Goal: Task Accomplishment & Management: Manage account settings

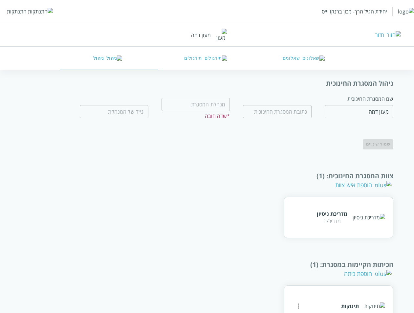
click at [12, 8] on div "יחידת הגיל הרך- מכון ברנקו וייס התנתקות" at bounding box center [207, 11] width 414 height 23
click at [16, 9] on div "התנתקות" at bounding box center [17, 11] width 20 height 7
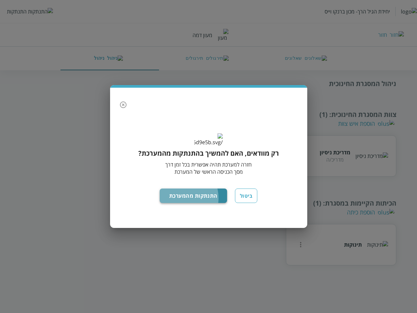
click at [181, 203] on button "התנתקות מהמערכת" at bounding box center [193, 196] width 67 height 14
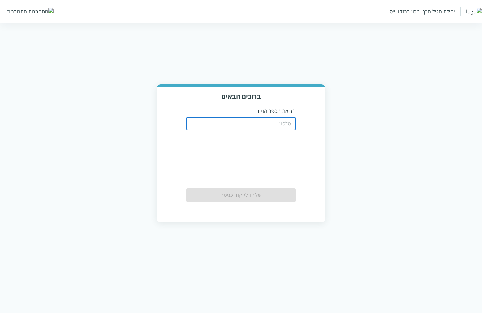
click at [267, 122] on input "tel" at bounding box center [240, 123] width 109 height 13
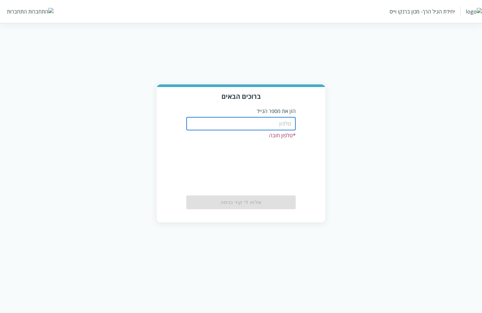
paste input "0526999991"
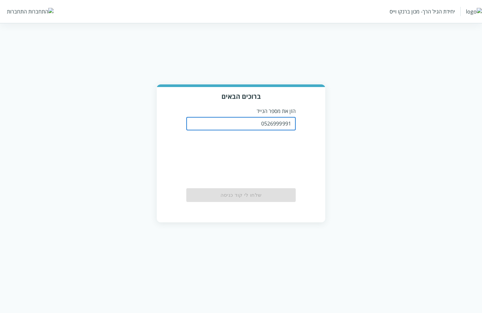
type input "0526999991"
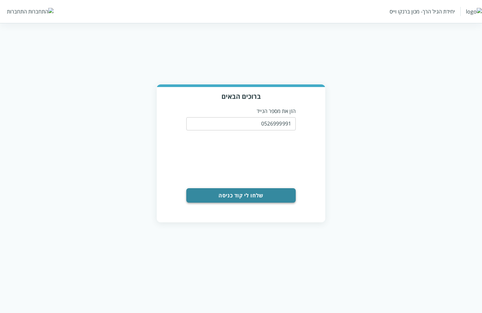
click at [263, 194] on button "שלחו לי קוד כניסה" at bounding box center [240, 195] width 109 height 14
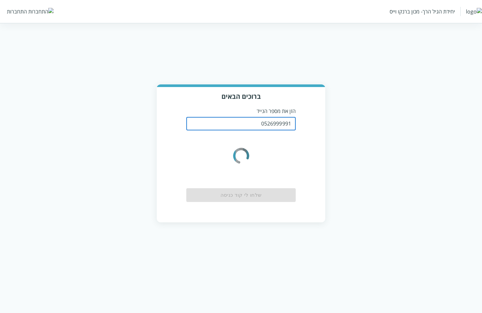
click at [251, 118] on input "0526999991" at bounding box center [240, 123] width 109 height 13
click at [242, 132] on icon "color-ring-loading" at bounding box center [241, 155] width 26 height 49
click at [224, 117] on input "0526999991" at bounding box center [240, 123] width 109 height 13
click at [208, 123] on input "0526999991" at bounding box center [240, 123] width 109 height 13
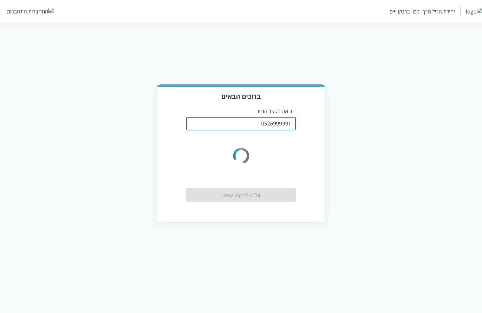
click at [208, 123] on input "0526999991" at bounding box center [240, 123] width 109 height 13
click at [242, 115] on div "0526999991 ​" at bounding box center [240, 123] width 109 height 17
click at [269, 119] on input "0526999991" at bounding box center [240, 123] width 109 height 13
click at [274, 120] on input "0526999991" at bounding box center [240, 123] width 109 height 13
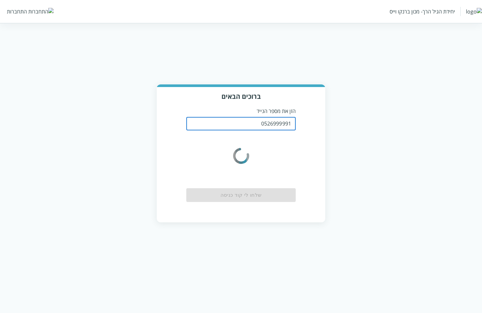
click at [274, 120] on input "0526999991" at bounding box center [240, 123] width 109 height 13
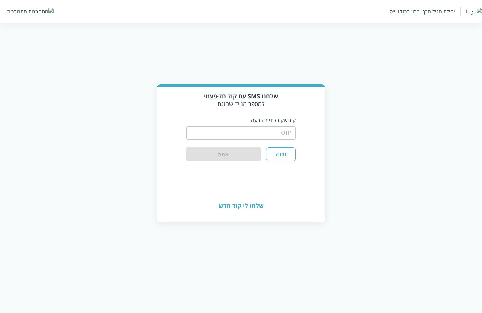
click at [282, 127] on input "string" at bounding box center [240, 133] width 109 height 13
type input "1234"
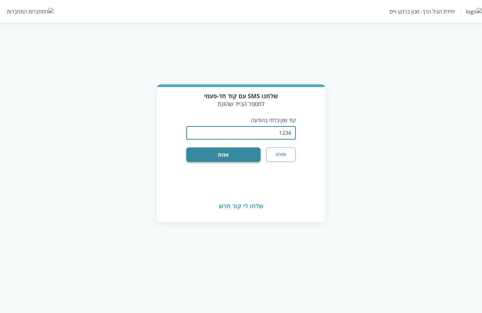
click at [244, 155] on button "אמת" at bounding box center [223, 155] width 74 height 14
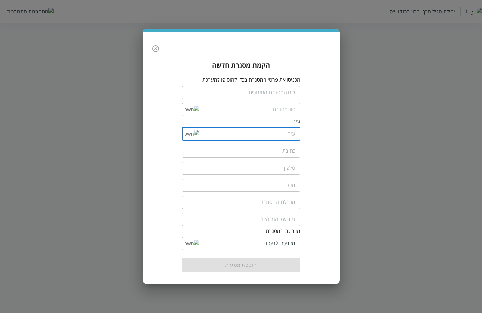
click at [199, 135] on input "list" at bounding box center [247, 134] width 97 height 13
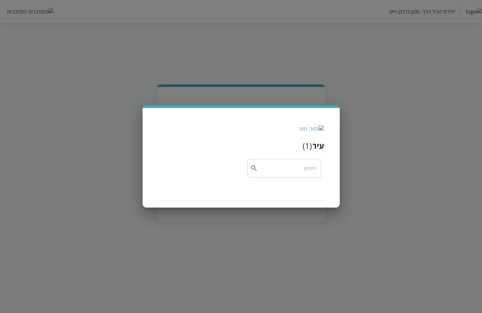
click at [307, 127] on div "חזור" at bounding box center [302, 128] width 9 height 7
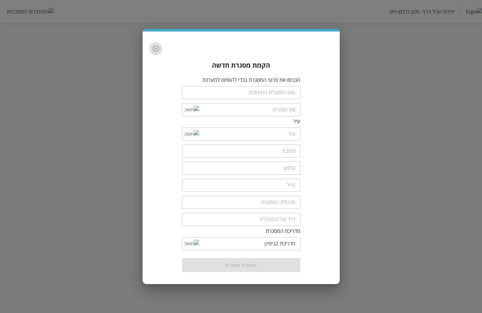
click at [156, 51] on icon "button" at bounding box center [156, 49] width 8 height 8
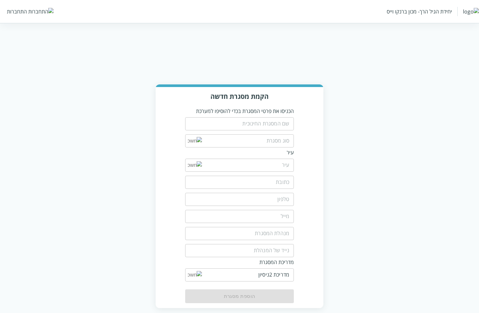
click at [18, 9] on div "התחברות" at bounding box center [17, 11] width 20 height 7
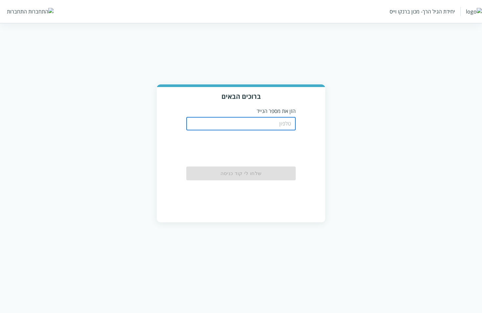
click at [272, 119] on input "tel" at bounding box center [240, 123] width 109 height 13
paste input "0526999991"
type input "0526999991"
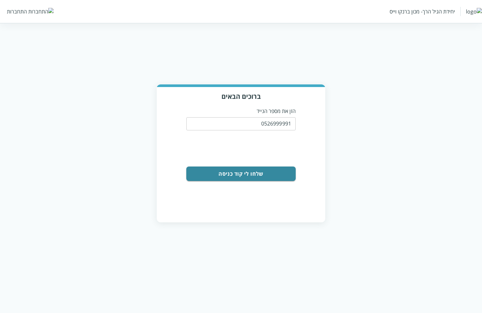
click at [260, 175] on button "שלחו לי קוד כניסה" at bounding box center [240, 174] width 109 height 14
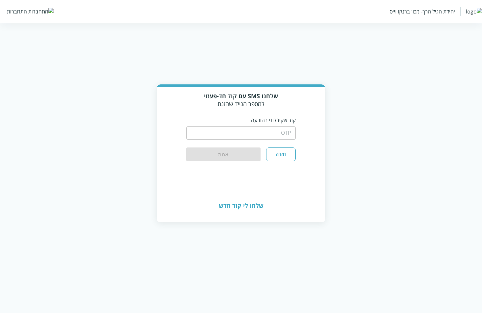
click at [272, 130] on input "string" at bounding box center [240, 133] width 109 height 13
type input "1234"
click at [235, 155] on button "אמת" at bounding box center [223, 155] width 74 height 14
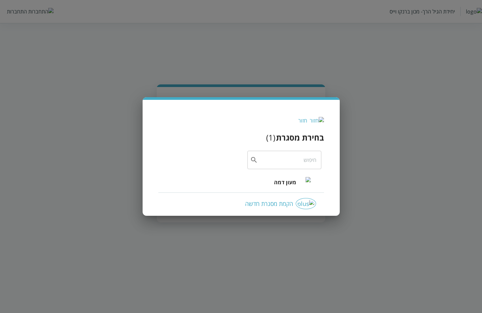
click at [275, 186] on li "מעון דמה" at bounding box center [241, 182] width 166 height 21
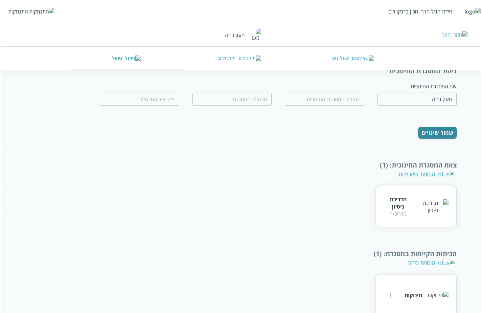
scroll to position [23, 0]
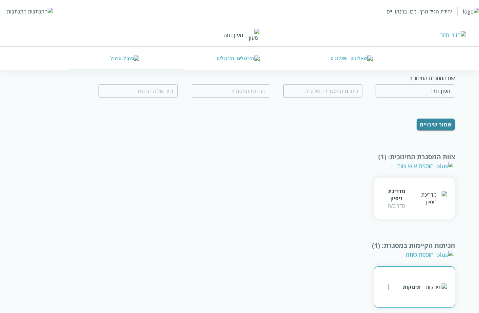
click at [386, 283] on icon "more" at bounding box center [389, 287] width 8 height 8
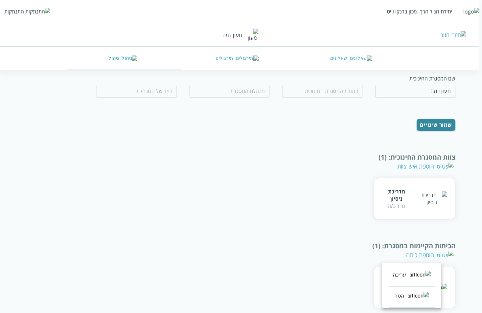
click at [397, 273] on div "עריכה" at bounding box center [400, 275] width 14 height 8
type input "תינוקות"
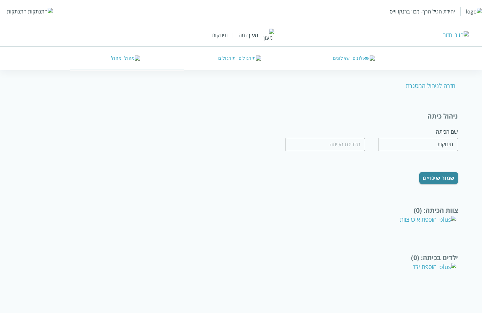
click at [434, 216] on div "הוספת איש צוות" at bounding box center [428, 220] width 57 height 8
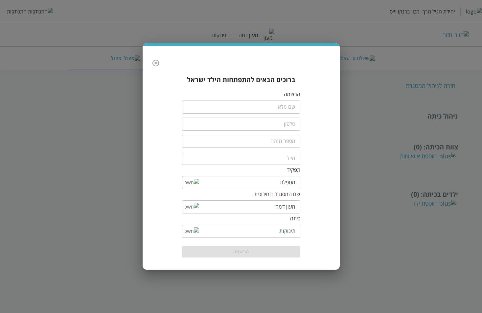
click at [277, 109] on input "fullName" at bounding box center [241, 107] width 118 height 13
click at [156, 68] on button "button" at bounding box center [155, 63] width 13 height 13
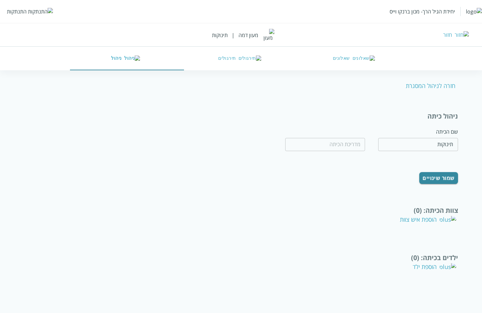
click at [14, 9] on div "התנתקות" at bounding box center [17, 11] width 20 height 7
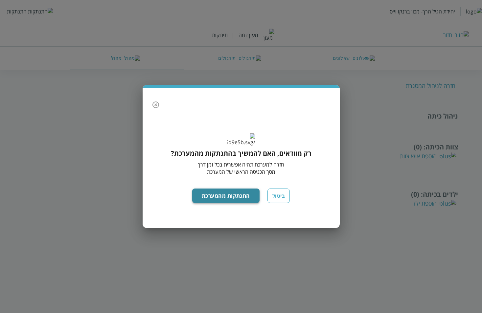
click at [233, 200] on button "התנתקות מהמערכת" at bounding box center [225, 196] width 67 height 14
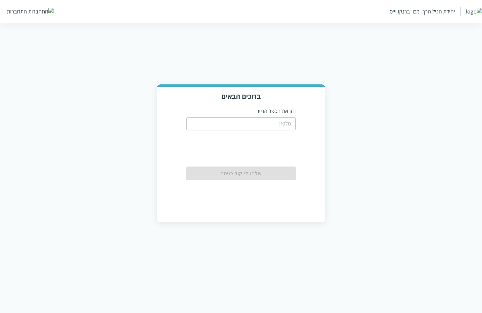
click at [273, 119] on input "tel" at bounding box center [240, 123] width 109 height 13
paste input "addAction: { functionType: ActiveLinkType.ClientToServer, linkText: keysTrans.A…"
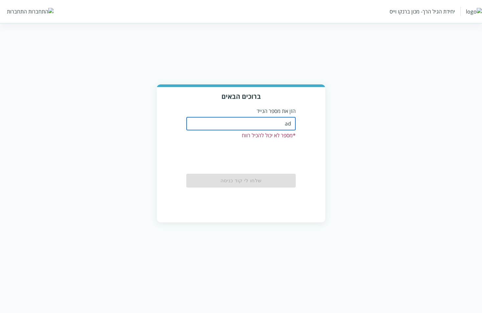
type input "a"
paste input "0526999991"
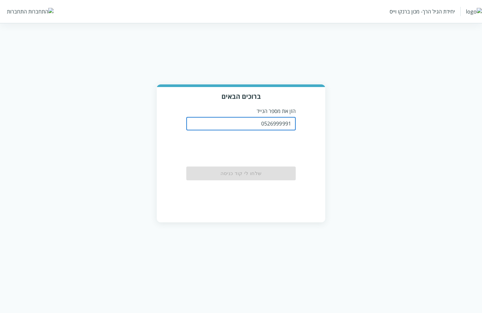
type input "0526999991"
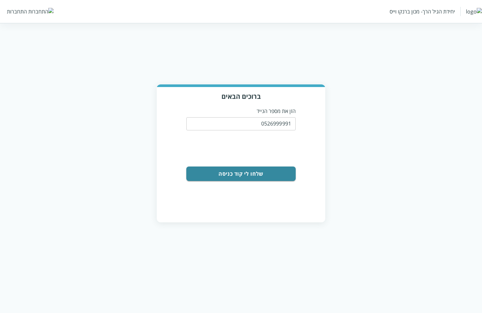
click at [274, 167] on button "שלחו לי קוד כניסה" at bounding box center [240, 174] width 109 height 14
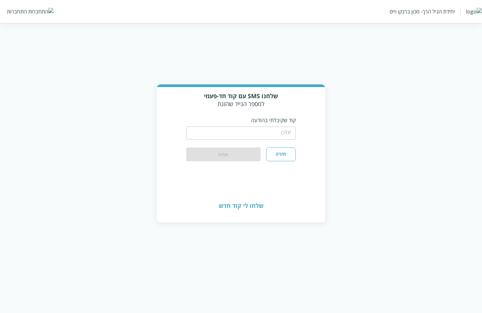
click at [274, 131] on input "string" at bounding box center [240, 133] width 109 height 13
type input "1234"
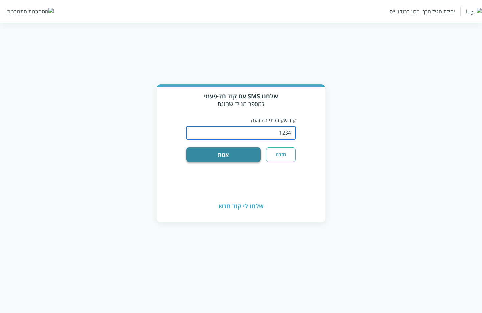
click at [248, 153] on button "אמת" at bounding box center [223, 155] width 74 height 14
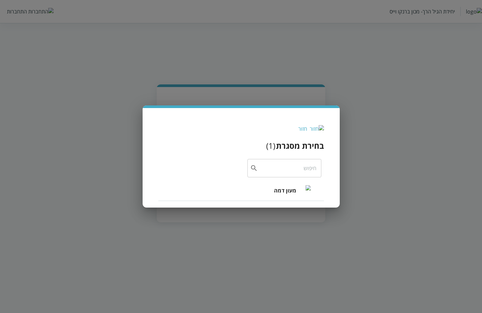
click at [282, 191] on span "מעון דמה" at bounding box center [285, 191] width 22 height 8
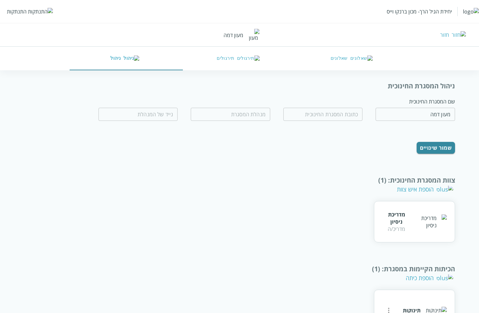
click at [351, 64] on button "שאלונים" at bounding box center [352, 59] width 113 height 24
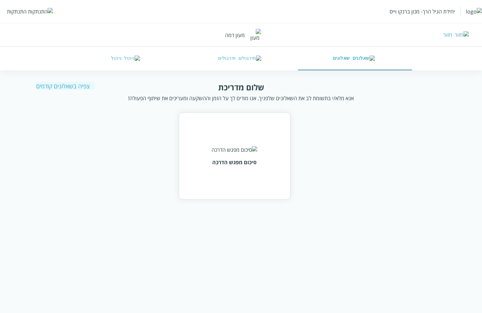
click at [58, 88] on div "צפיה בשאלונים קודמים" at bounding box center [65, 86] width 59 height 8
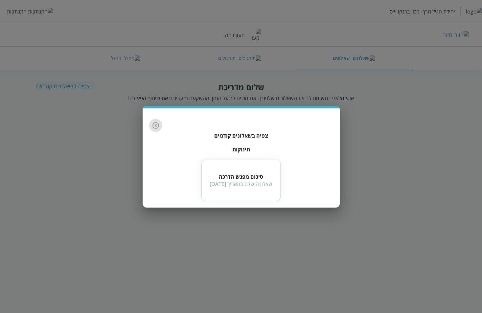
click at [157, 127] on icon "button" at bounding box center [156, 126] width 8 height 8
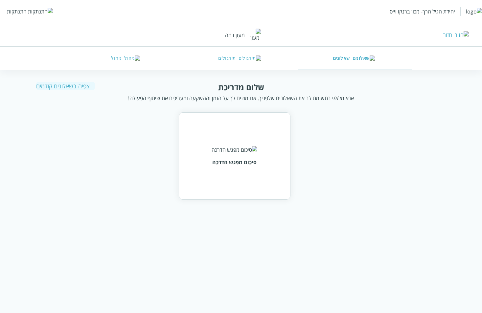
click at [146, 61] on button "ניהול" at bounding box center [127, 59] width 114 height 24
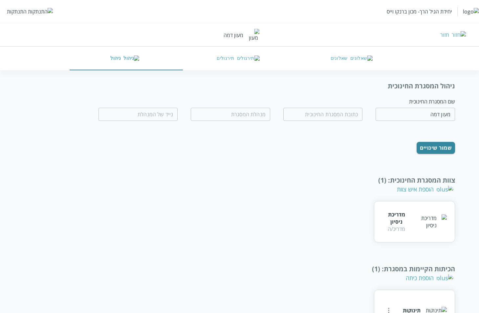
click at [12, 12] on div "התנתקות" at bounding box center [17, 11] width 20 height 7
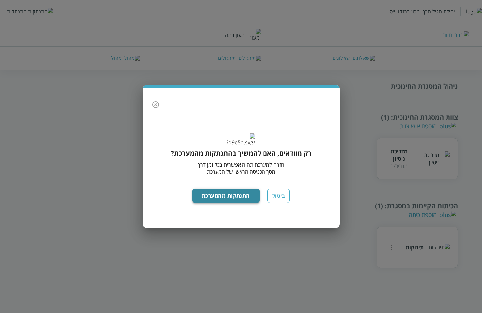
click at [231, 198] on button "התנתקות מהמערכת" at bounding box center [225, 196] width 67 height 14
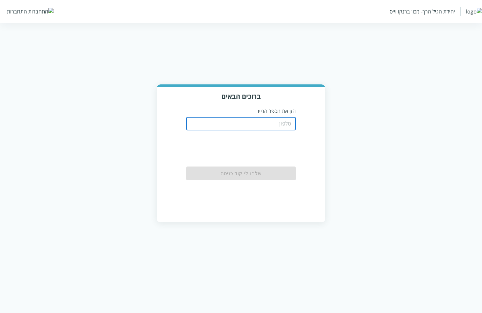
click at [279, 120] on input "tel" at bounding box center [240, 123] width 109 height 13
paste input "0526999991"
type input "0526999991"
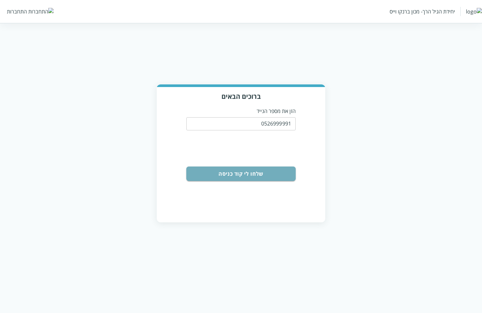
click at [276, 167] on button "שלחו לי קוד כניסה" at bounding box center [240, 174] width 109 height 14
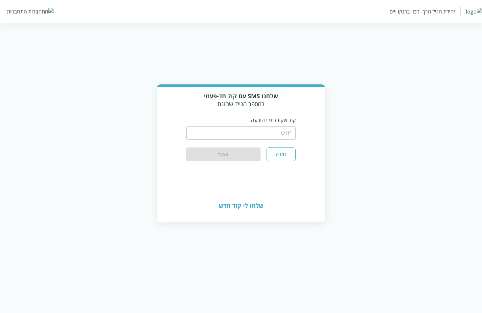
click at [270, 135] on input "string" at bounding box center [240, 133] width 109 height 13
type input "1234"
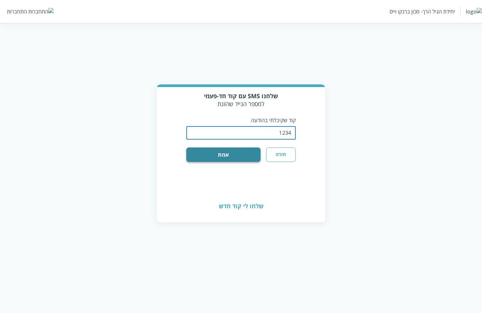
click at [241, 153] on button "אמת" at bounding box center [223, 155] width 74 height 14
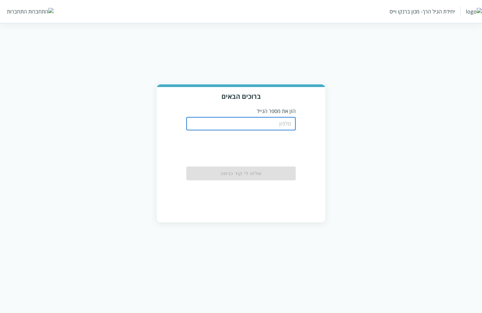
click at [282, 123] on input "tel" at bounding box center [240, 123] width 109 height 13
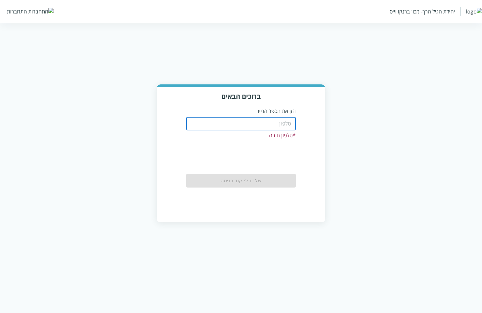
paste input "0526999991"
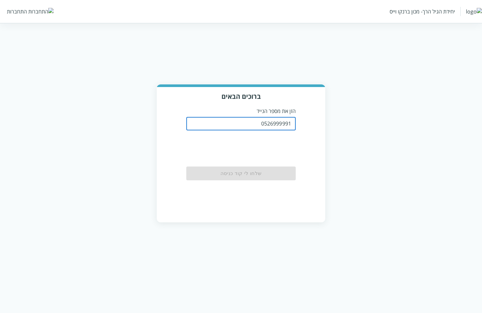
type input "0526999991"
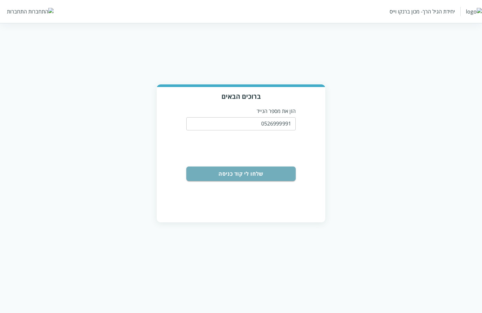
click at [253, 173] on button "שלחו לי קוד כניסה" at bounding box center [240, 174] width 109 height 14
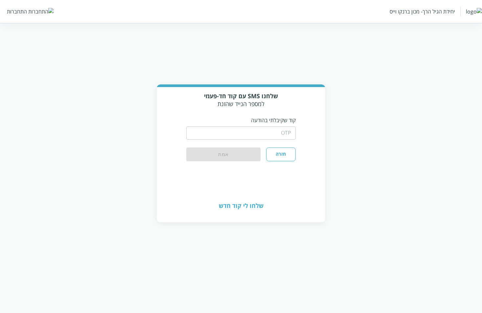
click at [259, 131] on input "string" at bounding box center [240, 133] width 109 height 13
type input "1234"
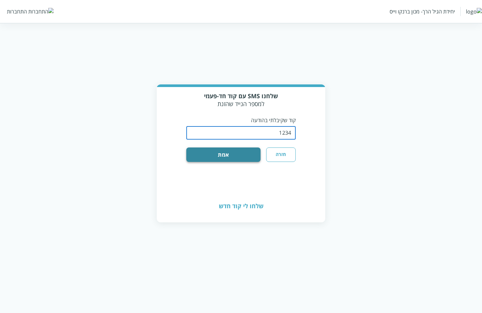
click at [240, 151] on button "אמת" at bounding box center [223, 155] width 74 height 14
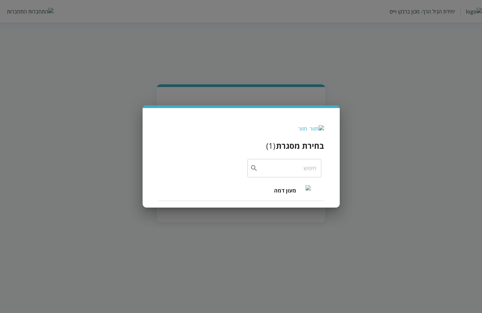
click at [281, 187] on span "מעון דמה" at bounding box center [285, 191] width 22 height 8
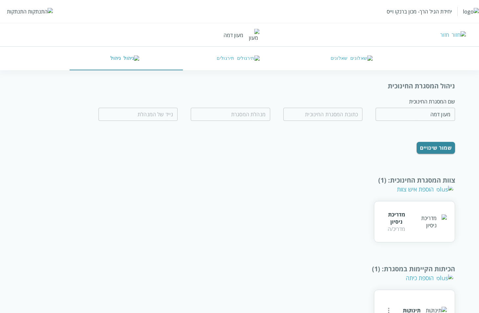
click at [220, 37] on img at bounding box center [220, 37] width 0 height 0
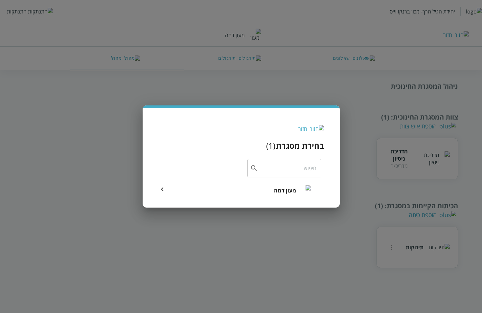
click at [162, 185] on icon at bounding box center [162, 189] width 8 height 8
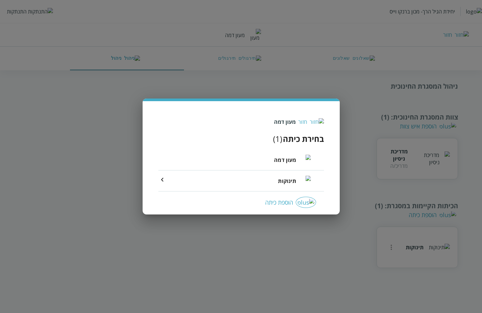
click at [307, 124] on div "חזור" at bounding box center [302, 121] width 9 height 7
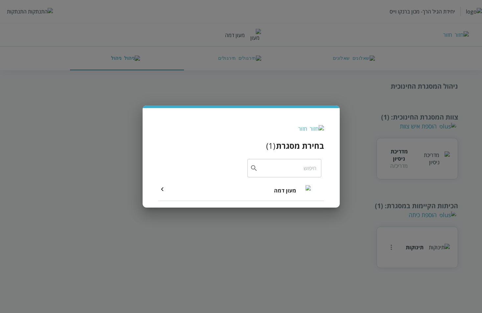
click at [314, 124] on div "חזור בחירת מסגרת ( 1 ) ​ מעון דמה" at bounding box center [241, 160] width 166 height 82
click at [307, 127] on div "חזור" at bounding box center [302, 128] width 9 height 7
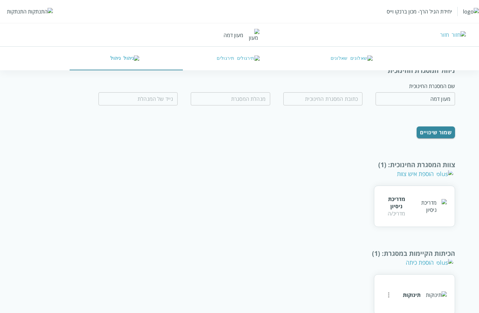
scroll to position [23, 0]
